Goal: Navigation & Orientation: Go to known website

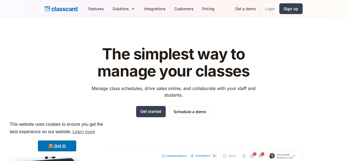
click at [280, 7] on link "Login" at bounding box center [270, 8] width 19 height 12
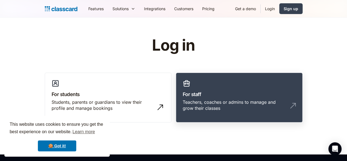
click at [207, 85] on link "For staff Teachers, coaches or admins to manage and grow their classes" at bounding box center [239, 97] width 127 height 50
